Goal: Task Accomplishment & Management: Manage account settings

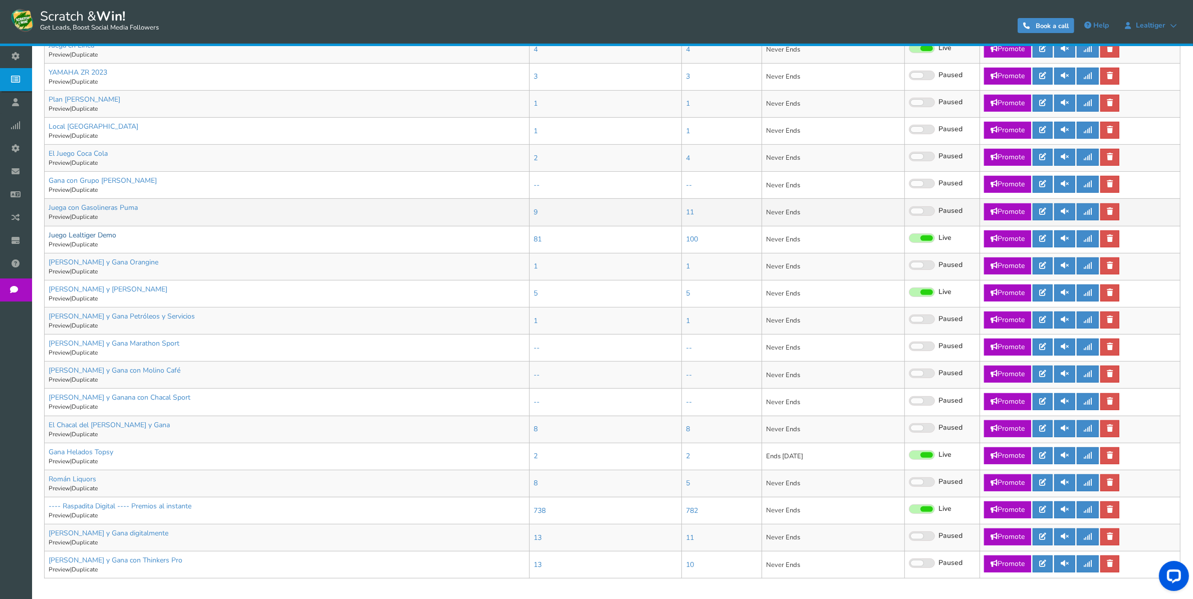
scroll to position [471, 0]
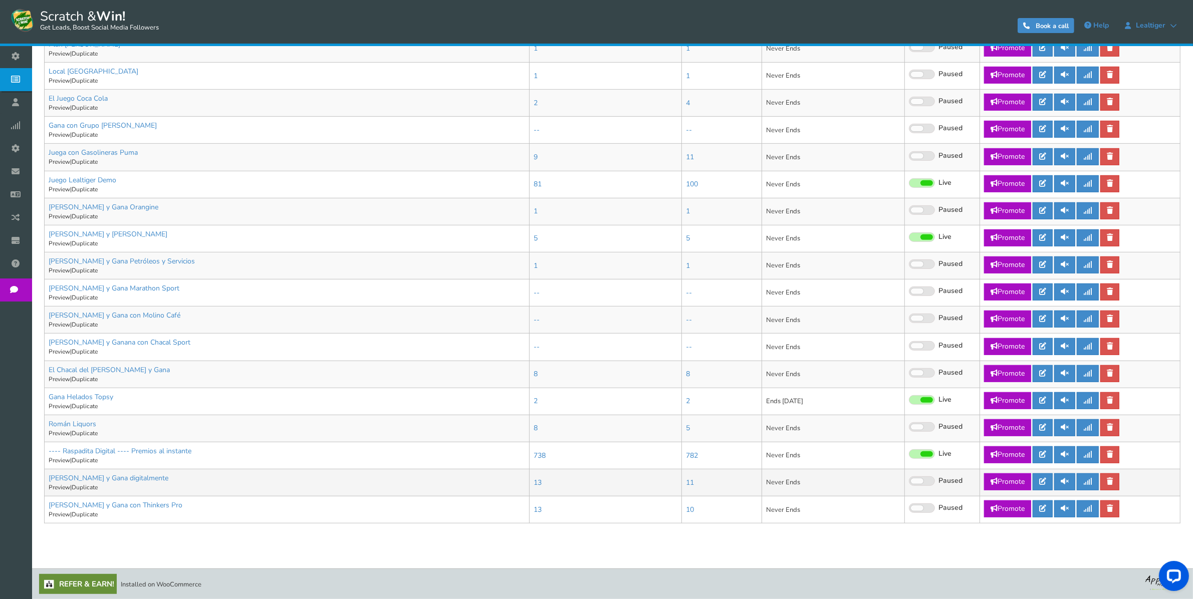
drag, startPoint x: 89, startPoint y: 473, endPoint x: 797, endPoint y: 472, distance: 708.7
click at [797, 472] on td "Never Ends" at bounding box center [832, 482] width 143 height 27
click at [1043, 478] on icon at bounding box center [1042, 481] width 7 height 7
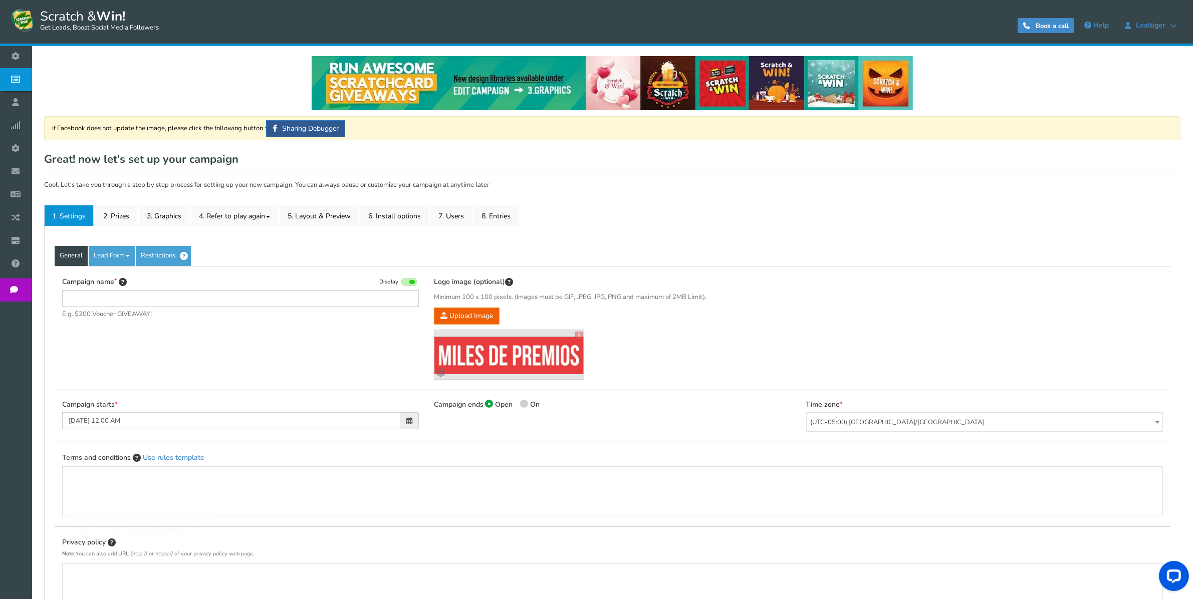
type input "[PERSON_NAME] y Gana digitalmente"
click at [326, 214] on link "5. Layout & Preview" at bounding box center [318, 215] width 79 height 21
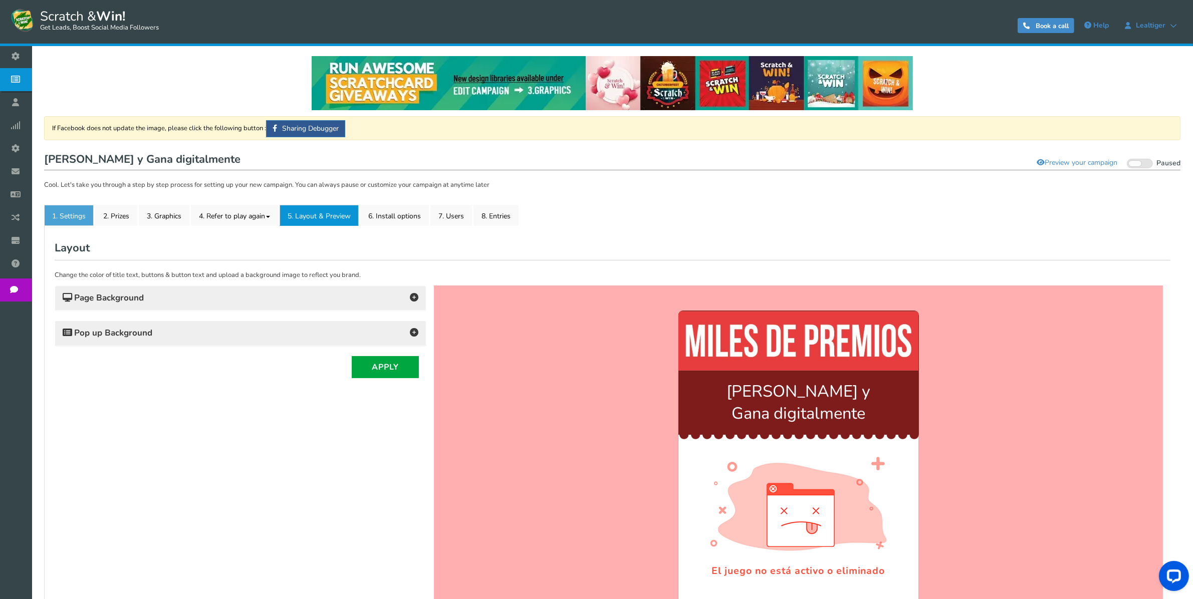
click at [75, 216] on link "1. Settings" at bounding box center [69, 215] width 50 height 21
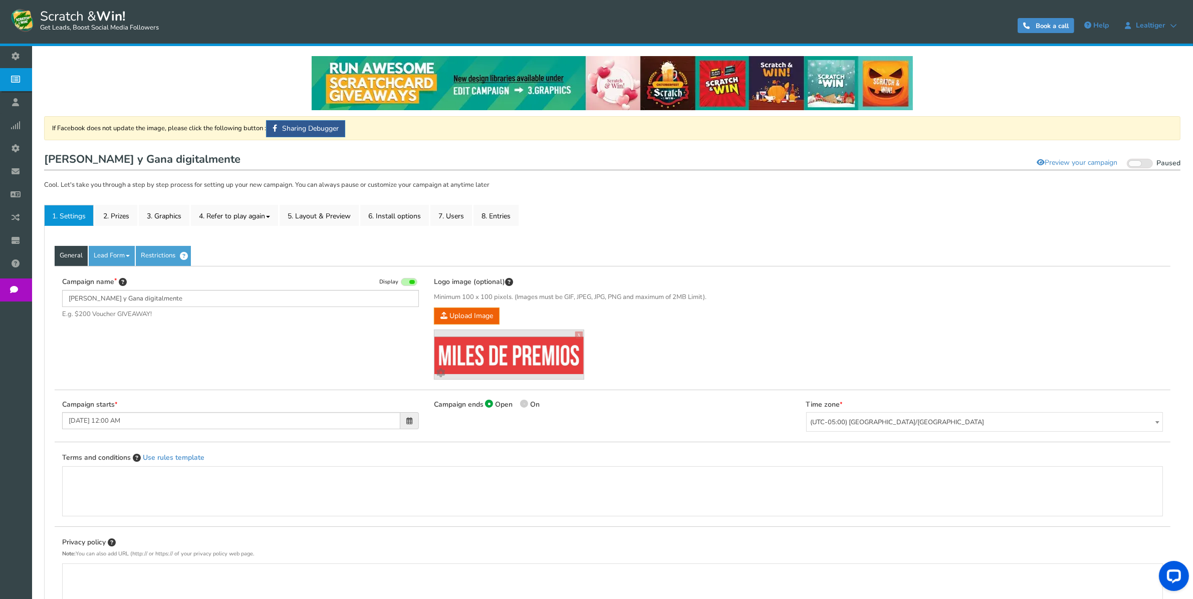
click at [476, 414] on div "Campaign ends Open On [DATE] 11:59 PM" at bounding box center [612, 411] width 372 height 23
click at [719, 351] on div "Logo image (optional) Minimum 100 x 100 pixels. (Images must be GIF, JPEG, JPG,…" at bounding box center [612, 327] width 357 height 103
click at [276, 350] on div "Campaign name Display [PERSON_NAME] y Gana digitalmente E.g. $200 Voucher GIVEA…" at bounding box center [612, 328] width 1115 height 124
click at [524, 406] on span at bounding box center [524, 404] width 8 height 8
click at [524, 406] on input "On" at bounding box center [523, 405] width 7 height 7
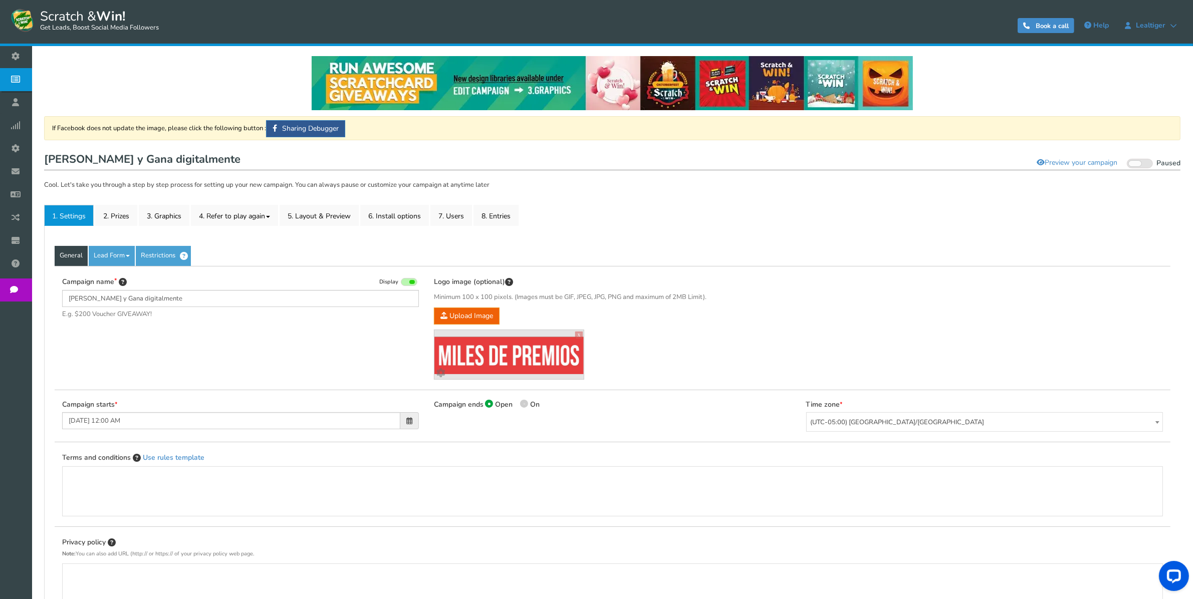
radio input "true"
click at [637, 358] on div "Logo image (optional) Minimum 100 x 100 pixels. (Images must be GIF, JPEG, JPG,…" at bounding box center [612, 327] width 357 height 103
click at [574, 418] on input "[DATE] 11:59 PM" at bounding box center [603, 420] width 338 height 17
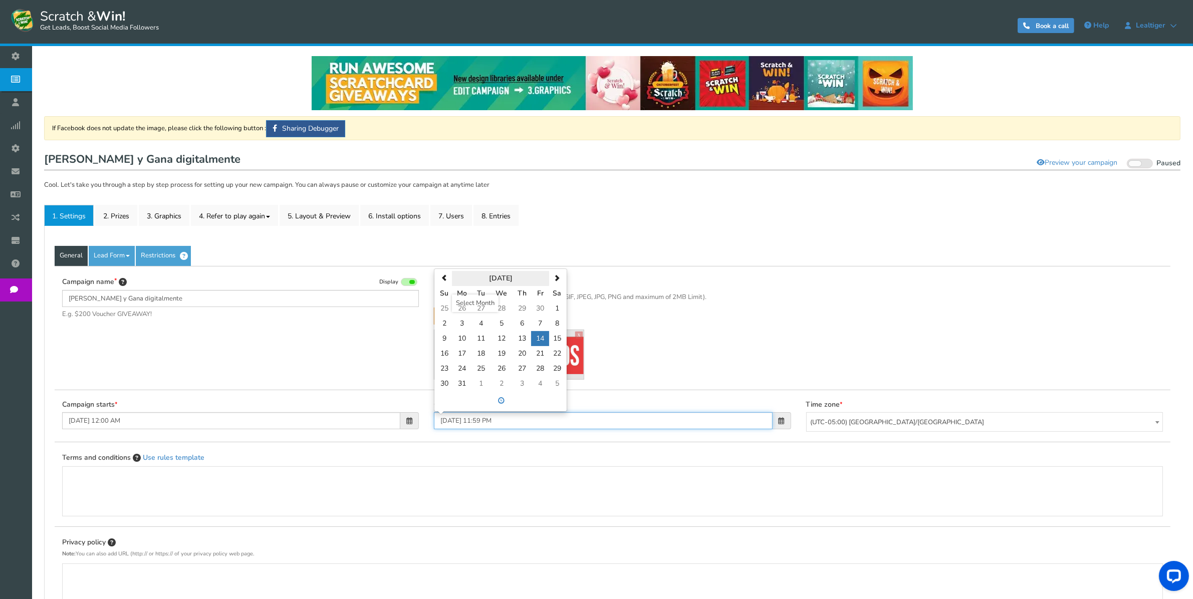
click at [512, 279] on th "[DATE]" at bounding box center [500, 278] width 97 height 15
click at [561, 291] on span at bounding box center [558, 291] width 7 height 7
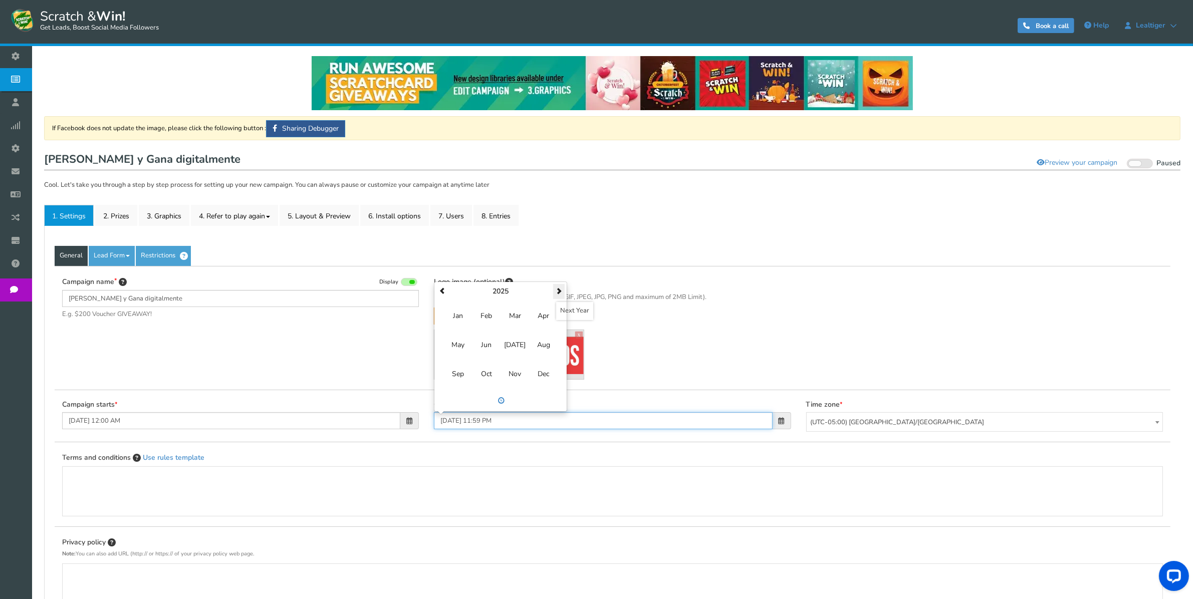
click at [561, 291] on span at bounding box center [558, 291] width 7 height 7
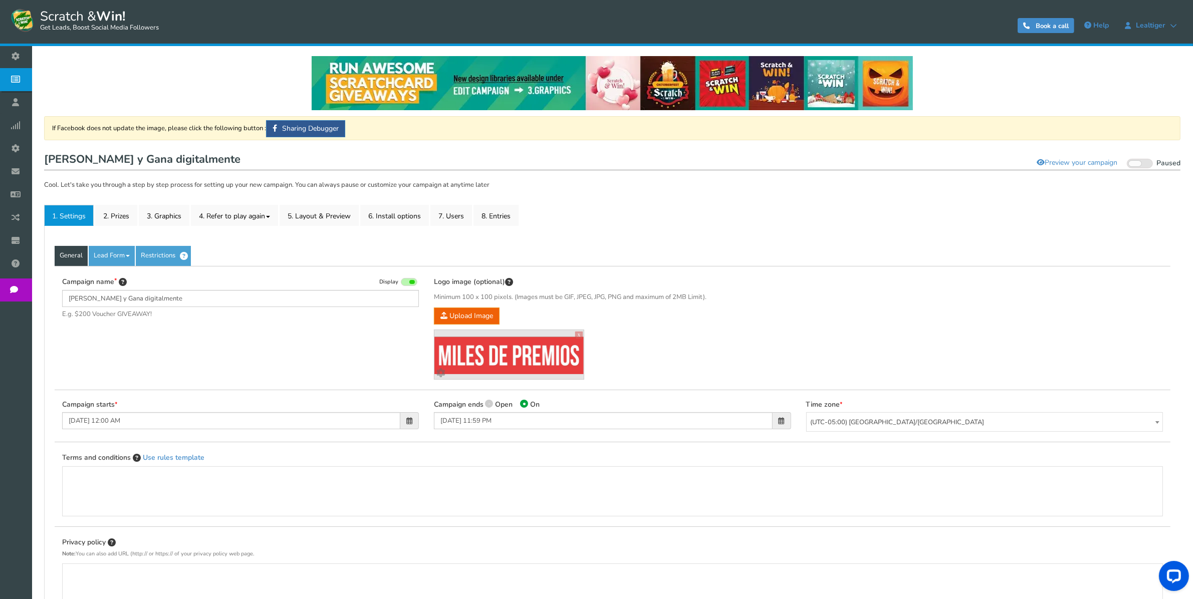
click at [674, 322] on p "Upload Image" at bounding box center [612, 316] width 357 height 17
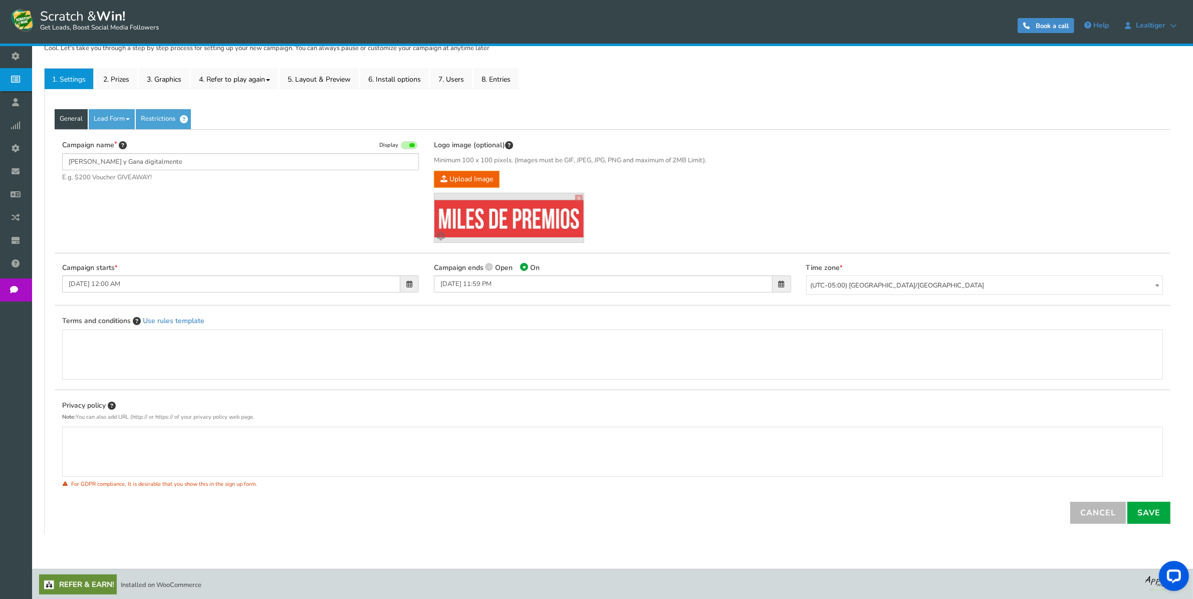
scroll to position [139, 0]
click at [1159, 519] on link "Save" at bounding box center [1148, 512] width 43 height 22
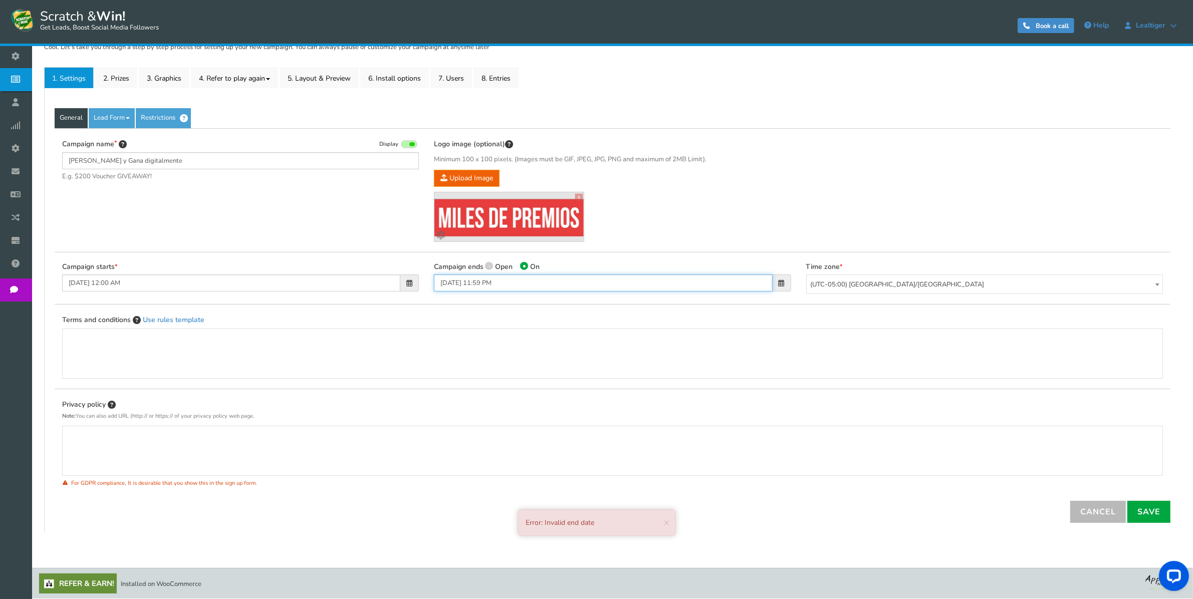
click at [506, 288] on input "[DATE] 11:59 PM" at bounding box center [603, 282] width 338 height 17
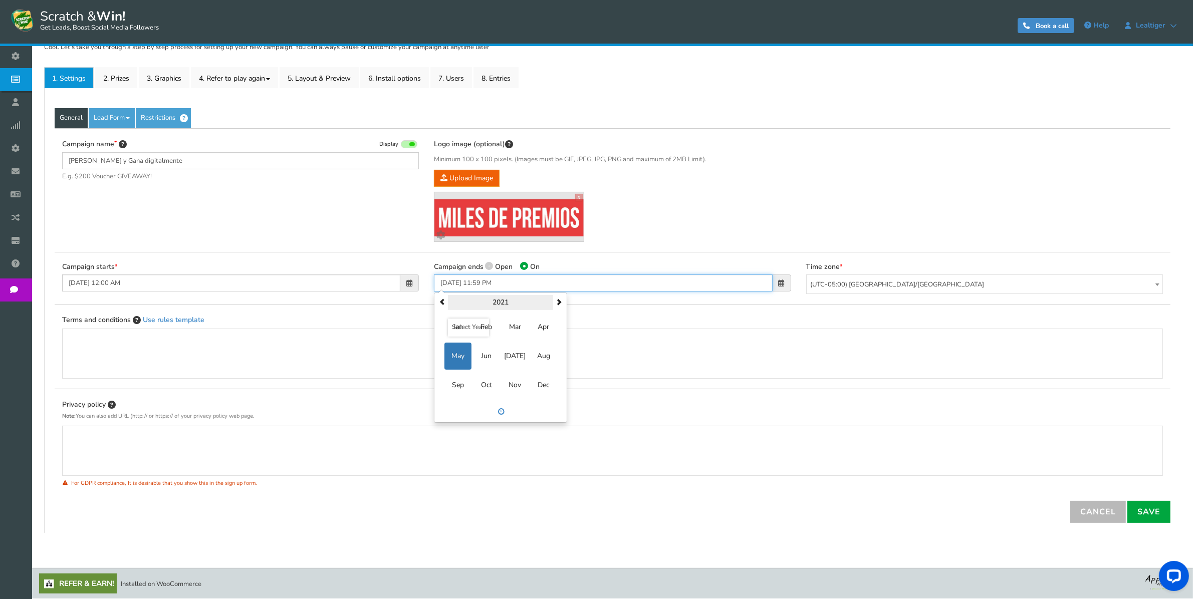
click at [513, 297] on th "2021" at bounding box center [500, 302] width 105 height 15
click at [545, 387] on span "2027" at bounding box center [543, 385] width 27 height 27
click at [539, 382] on span "Dec" at bounding box center [543, 385] width 27 height 27
click at [539, 382] on td "24" at bounding box center [540, 377] width 18 height 15
click at [517, 296] on th "[DATE]" at bounding box center [500, 302] width 97 height 15
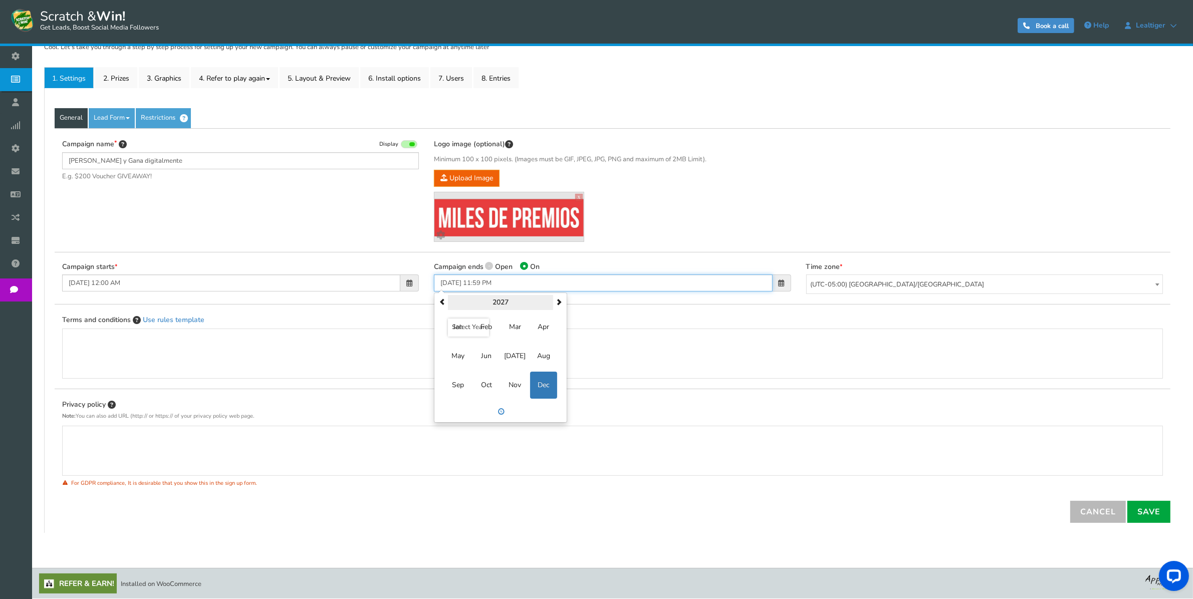
click at [516, 295] on th "2027" at bounding box center [500, 302] width 105 height 15
click at [516, 303] on th "[DATE]-[DATE]" at bounding box center [500, 302] width 105 height 15
click at [543, 332] on span "[DATE] - [DATE]" at bounding box center [543, 327] width 27 height 27
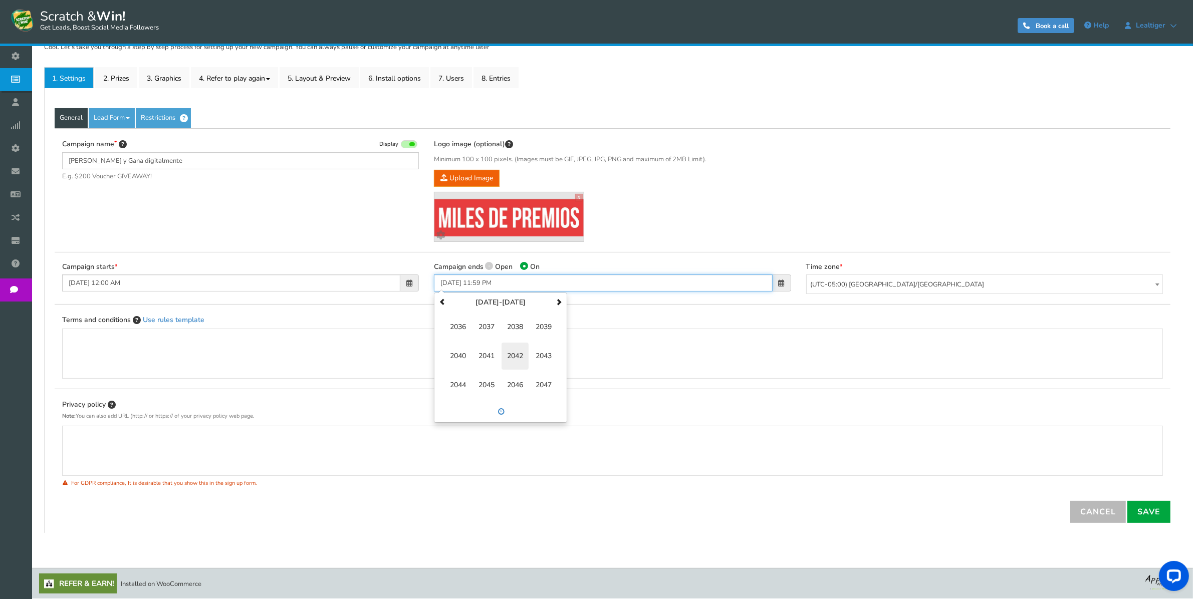
click at [517, 356] on span "2042" at bounding box center [514, 356] width 27 height 27
click at [517, 356] on span "[DATE]" at bounding box center [514, 356] width 27 height 27
click at [517, 356] on td "17" at bounding box center [522, 362] width 18 height 15
type input "[DATE] 11:59 PM"
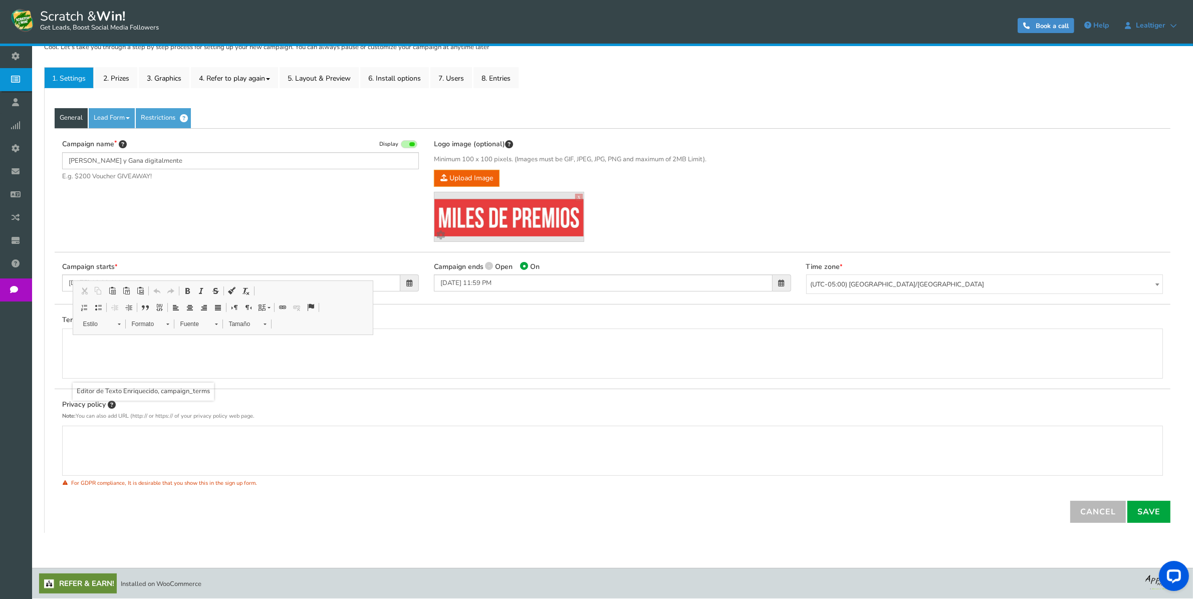
click at [620, 356] on div "Editor de Texto Enriquecido, campaign_terms" at bounding box center [612, 354] width 1079 height 40
click at [1160, 514] on link "Save" at bounding box center [1148, 512] width 43 height 22
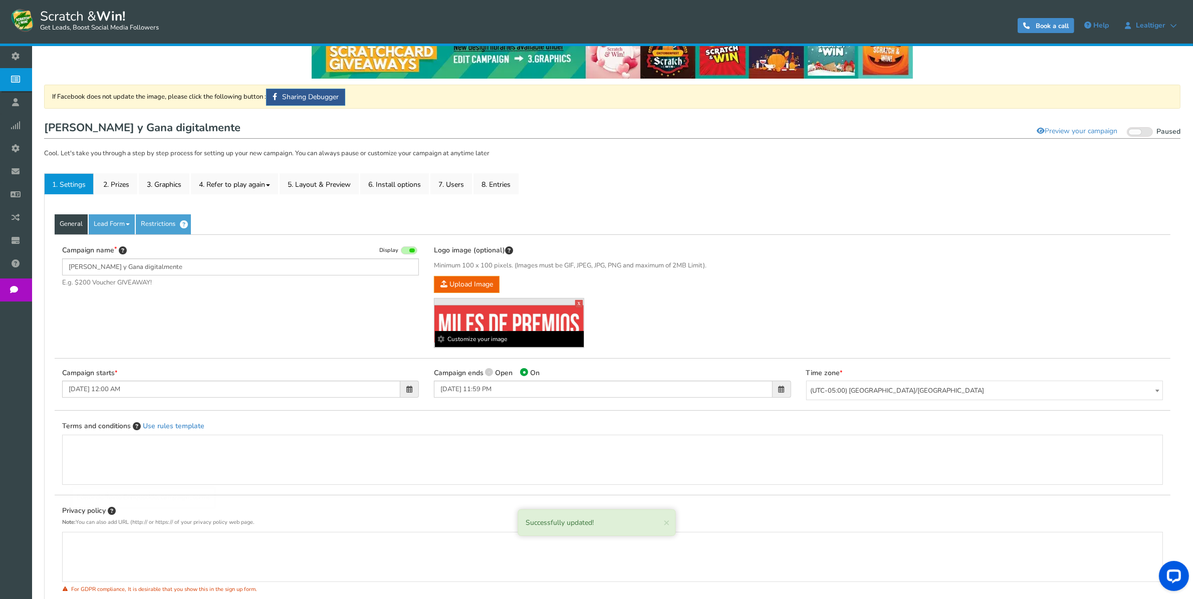
scroll to position [0, 0]
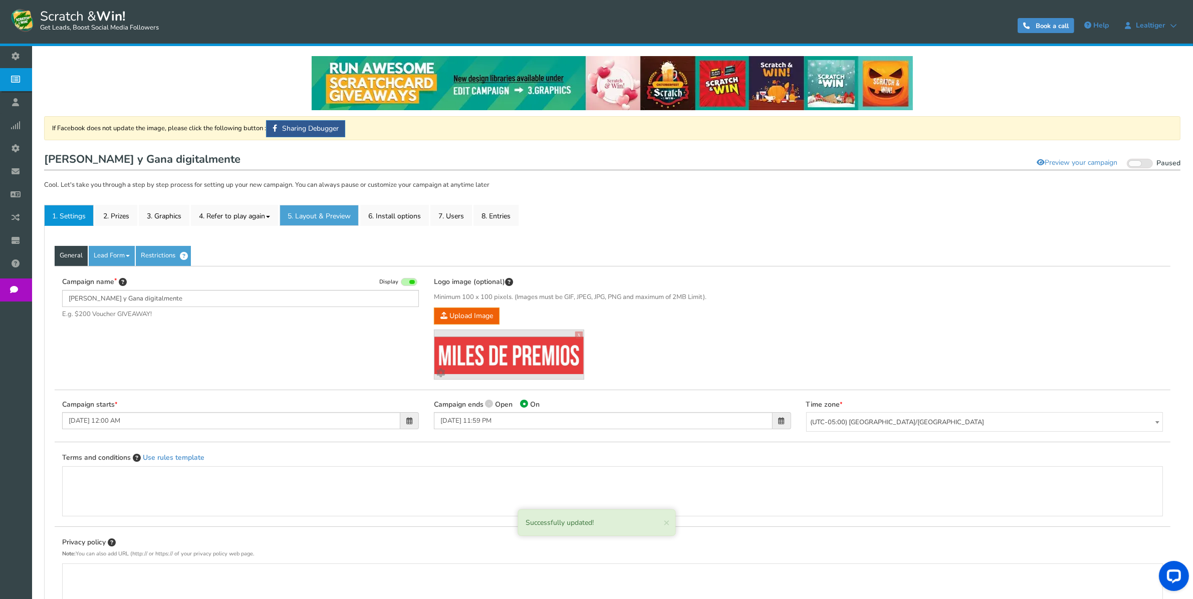
click at [331, 216] on link "5. Layout & Preview" at bounding box center [318, 215] width 79 height 21
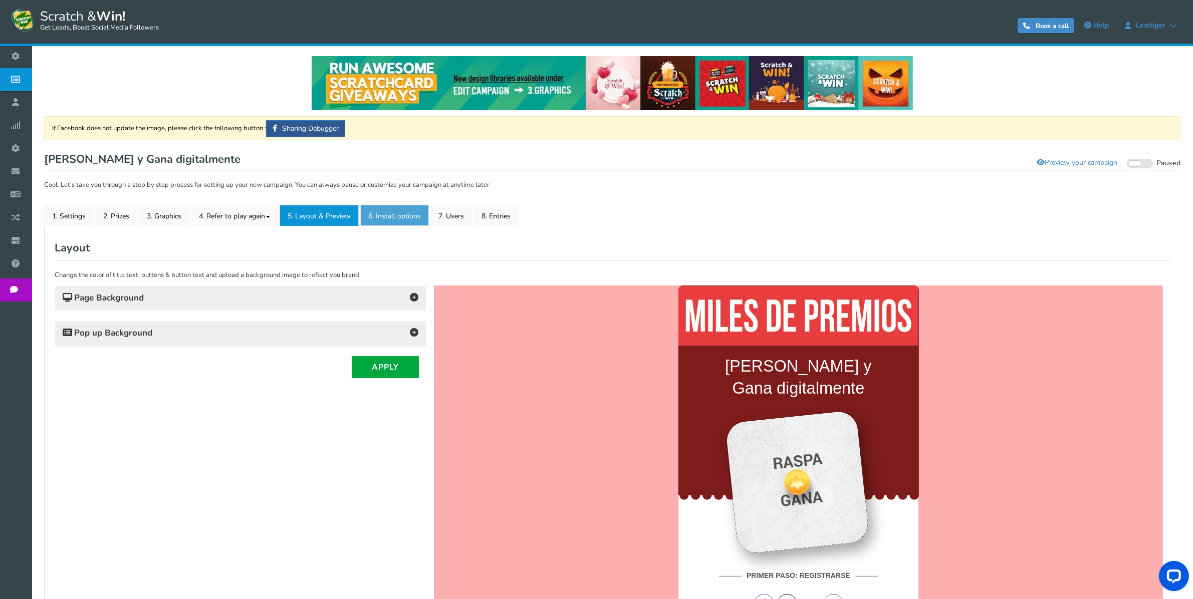
click at [382, 216] on link "6. Install options New" at bounding box center [394, 215] width 69 height 21
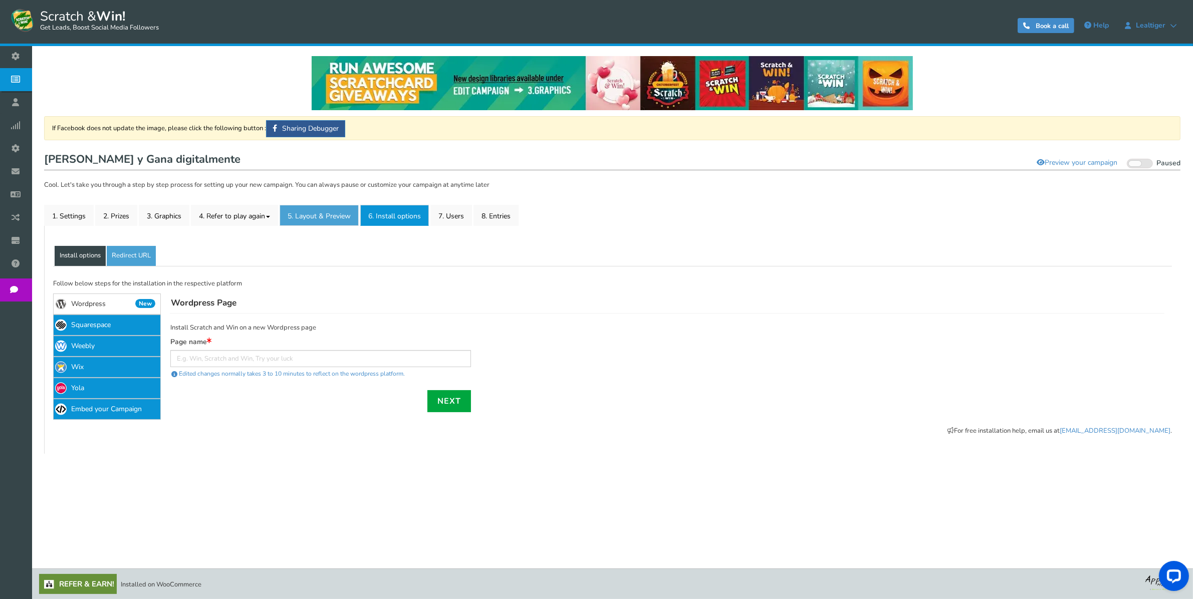
click at [302, 214] on link "5. Layout & Preview" at bounding box center [318, 215] width 79 height 21
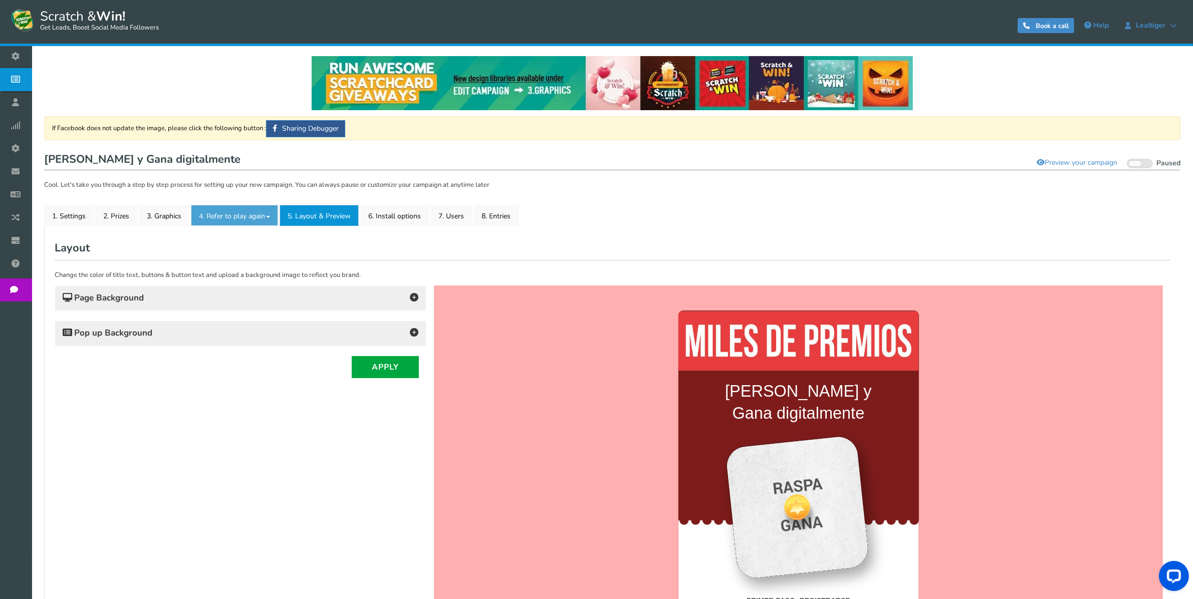
click at [231, 213] on link "4. Refer to play again" at bounding box center [234, 215] width 87 height 21
click at [168, 209] on link "3. Graphics" at bounding box center [164, 215] width 51 height 21
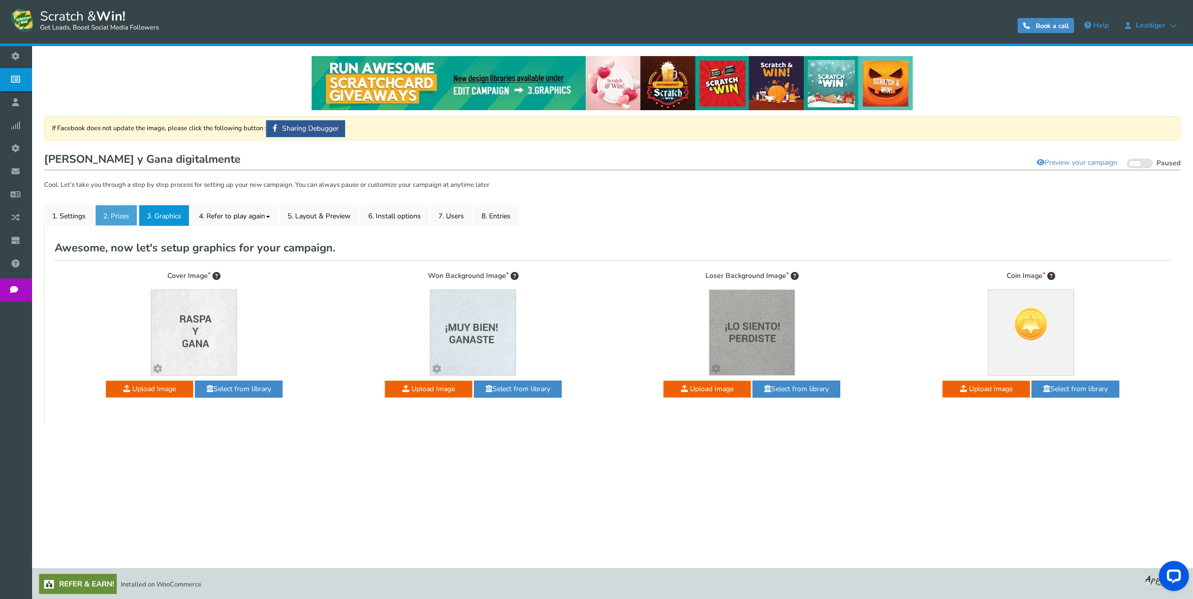
click at [109, 218] on link "2. Prizes" at bounding box center [116, 215] width 42 height 21
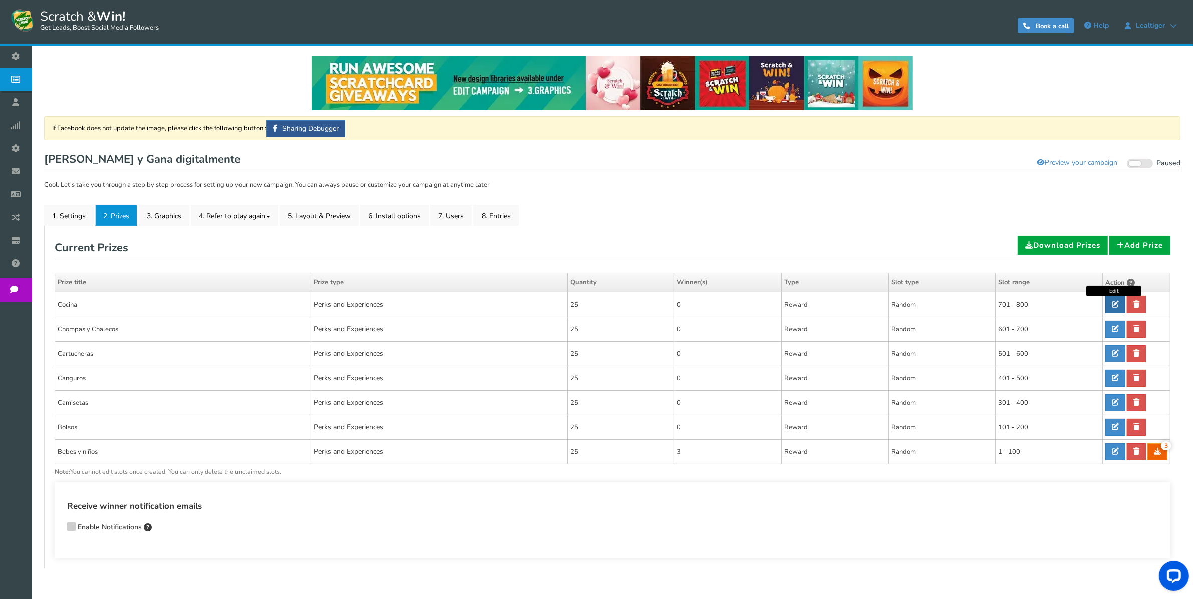
click at [1115, 304] on icon at bounding box center [1114, 304] width 7 height 7
type input "Cocina"
type textarea "Te has ganado este premio, te hemos enviado un correo que lo certifica, nosotro…"
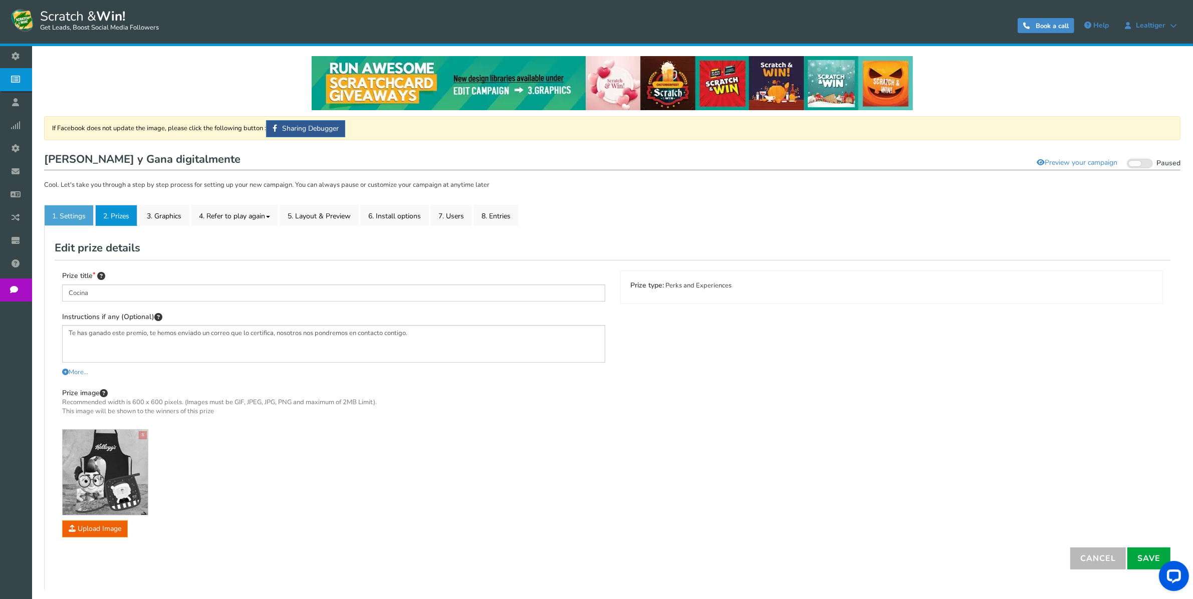
click at [71, 216] on link "1. Settings" at bounding box center [69, 215] width 50 height 21
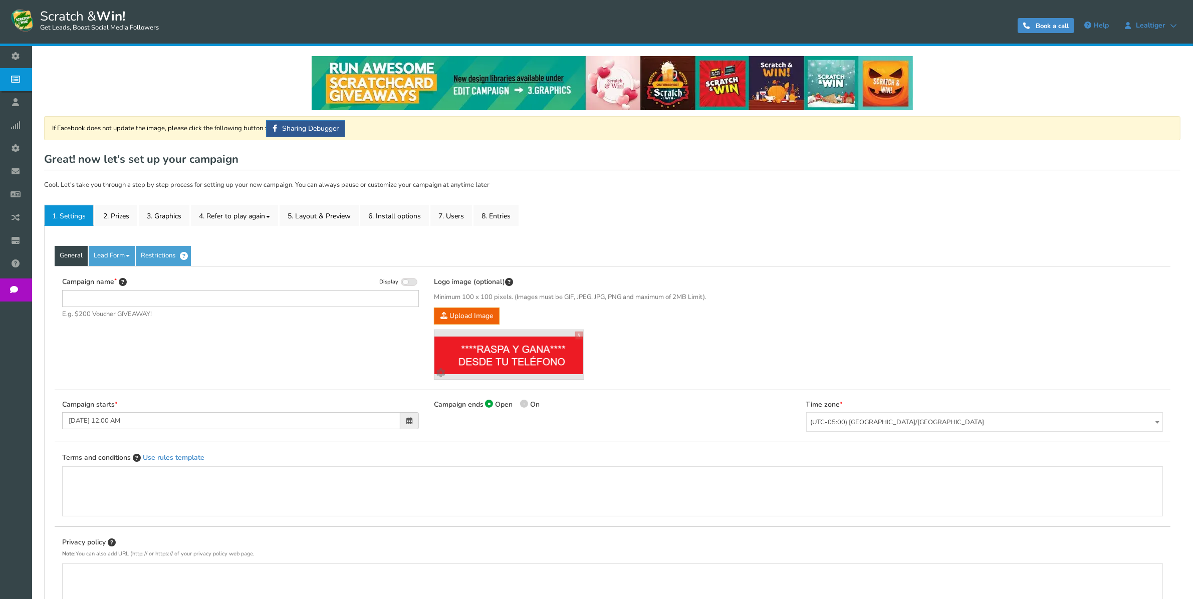
type input "Juego Lealtiger Demo"
click at [327, 217] on link "5. Layout & Preview" at bounding box center [318, 215] width 79 height 21
type input "---- Raspadita Digital ---- Premios al instante"
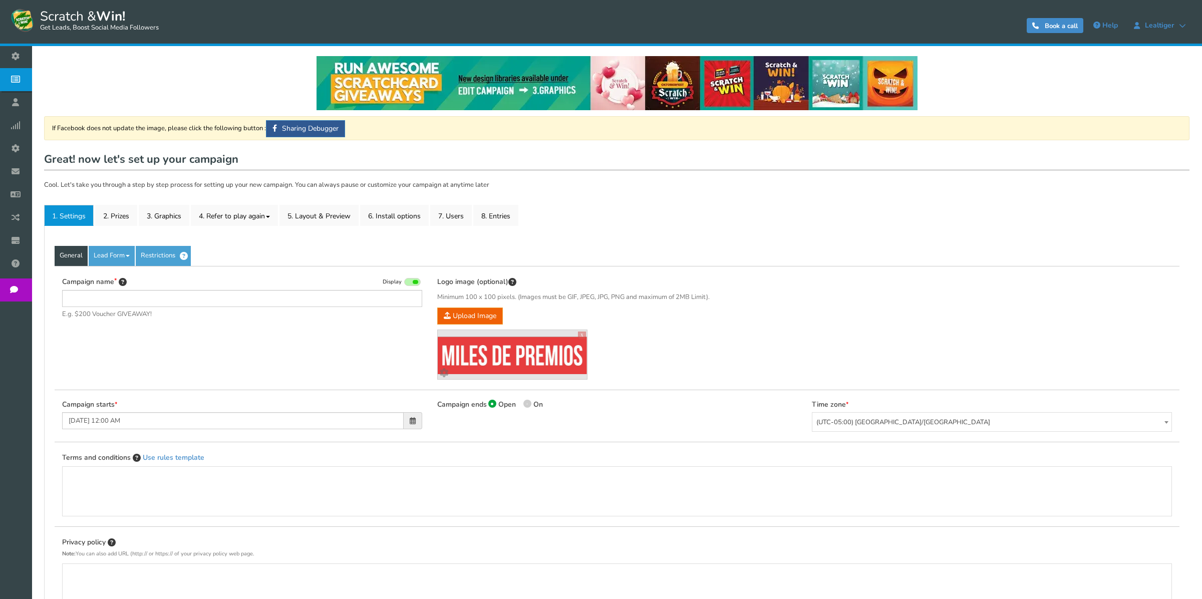
type input "[PERSON_NAME] y Gana digitalmente"
